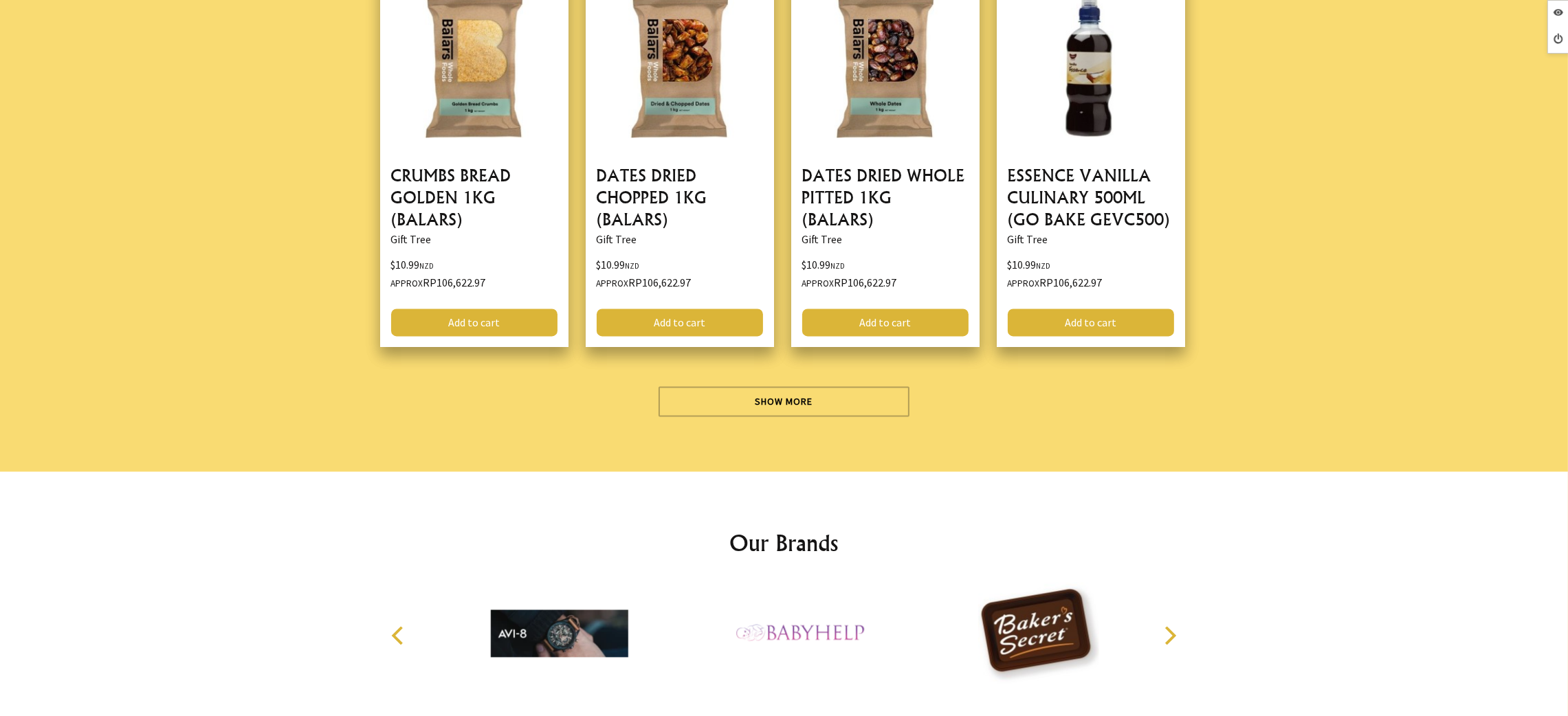
scroll to position [4366, 0]
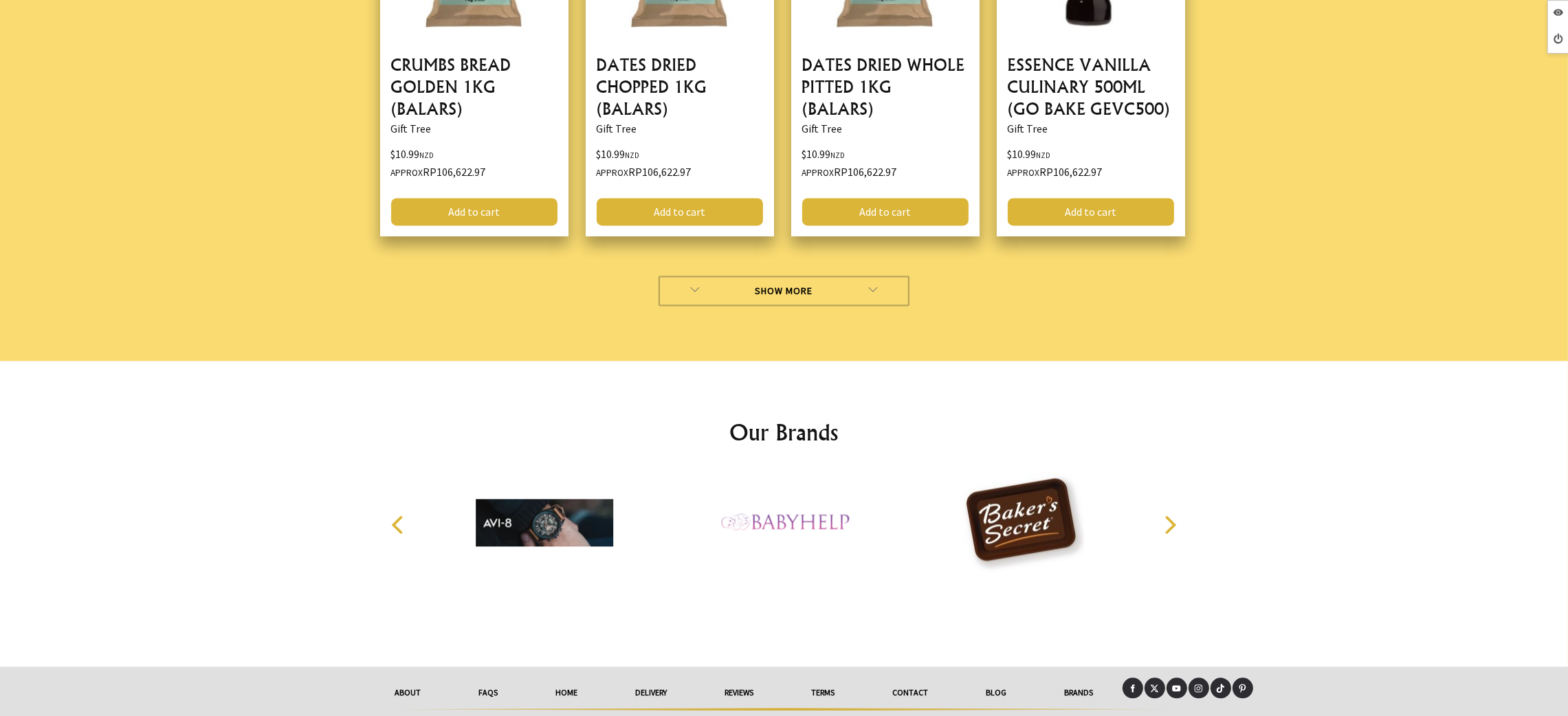
click at [811, 276] on link "Show More" at bounding box center [784, 291] width 251 height 30
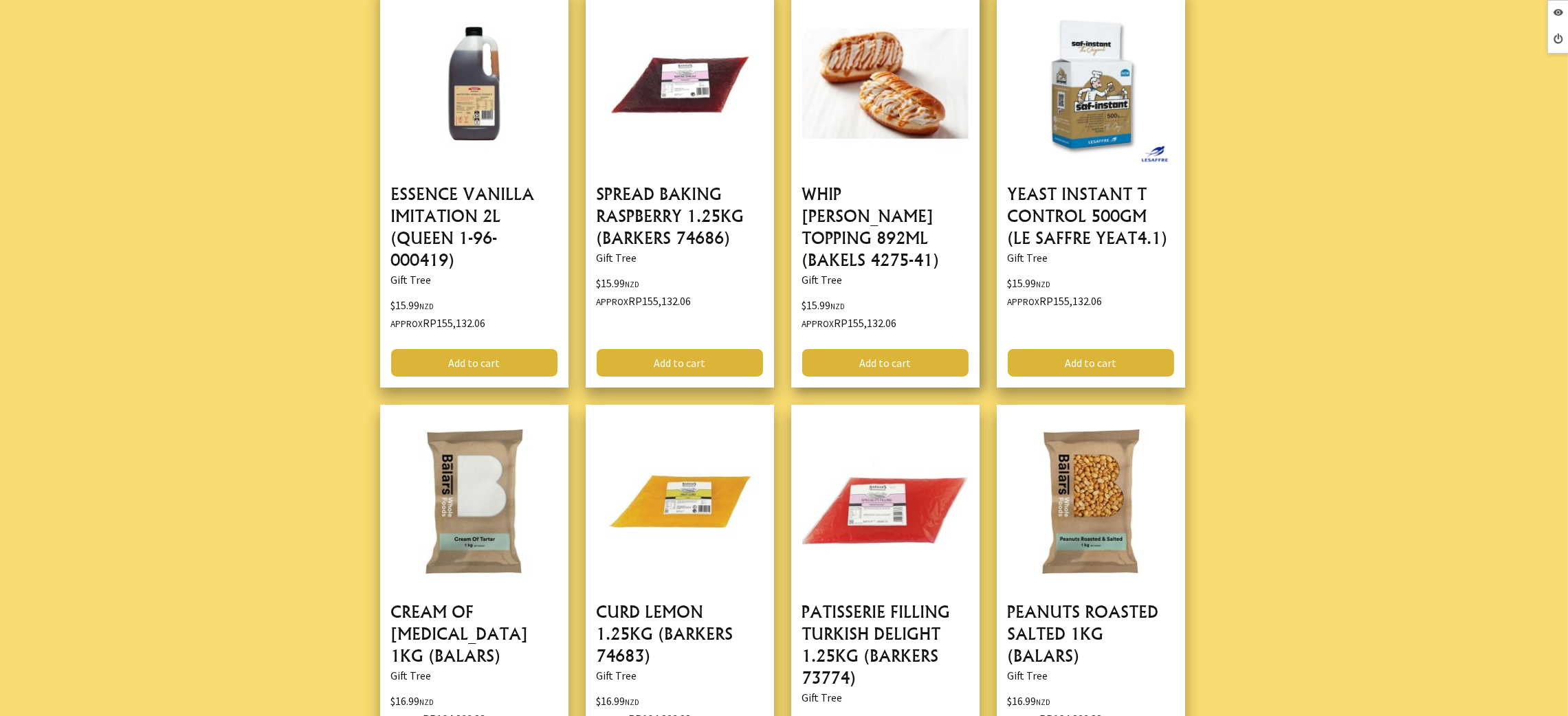
scroll to position [8389, 0]
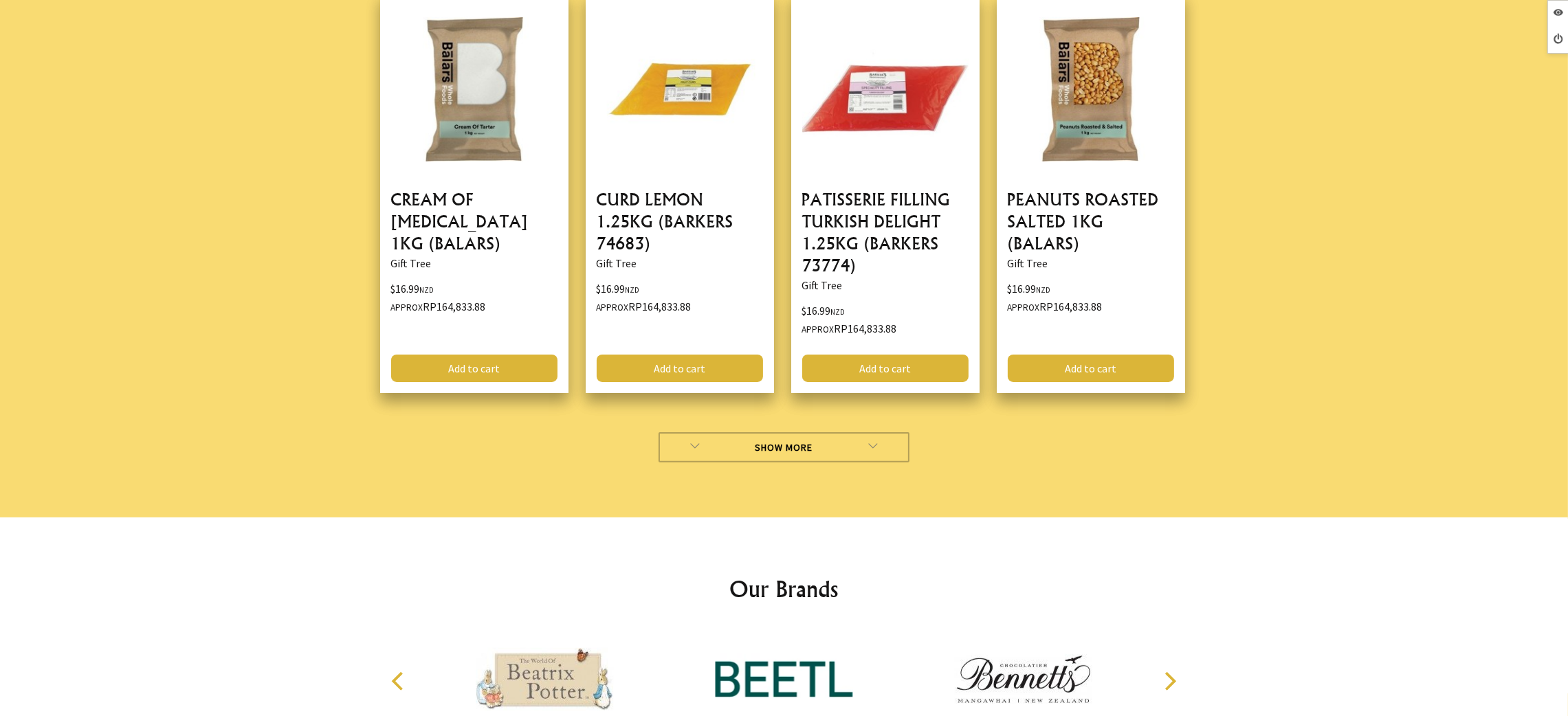
click at [832, 432] on link "Show More" at bounding box center [784, 447] width 251 height 30
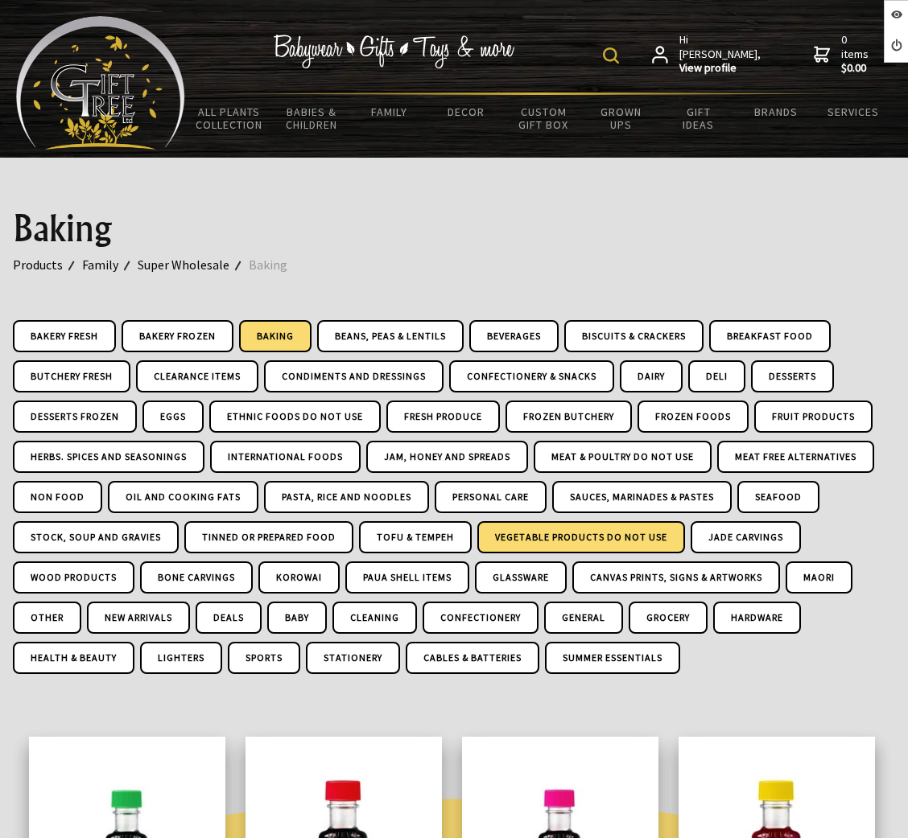
click at [596, 528] on link "Vegetable Products DO NOT USE" at bounding box center [581, 537] width 208 height 32
